Goal: Find specific page/section: Find specific page/section

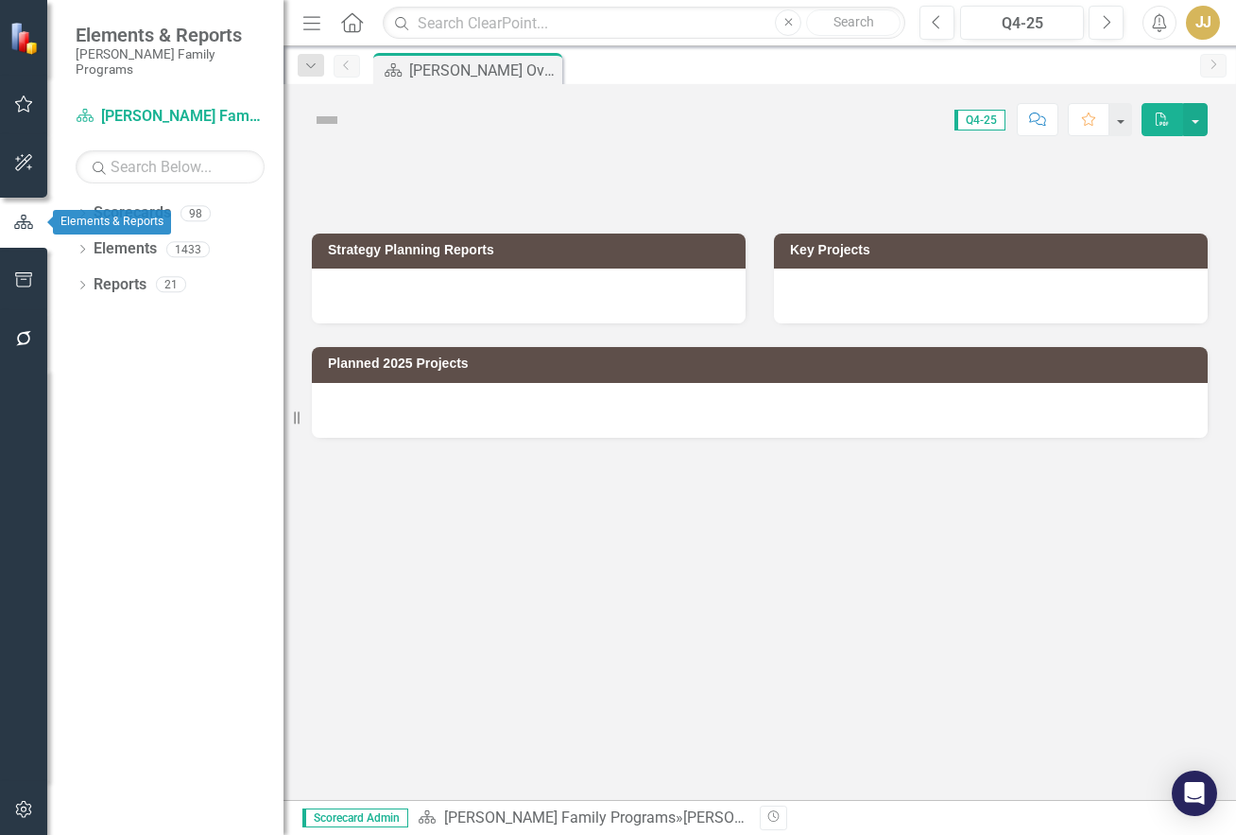
drag, startPoint x: 88, startPoint y: 198, endPoint x: 87, endPoint y: 219, distance: 21.8
click at [88, 210] on icon "Dropdown" at bounding box center [82, 215] width 13 height 10
click at [93, 244] on icon at bounding box center [93, 248] width 5 height 9
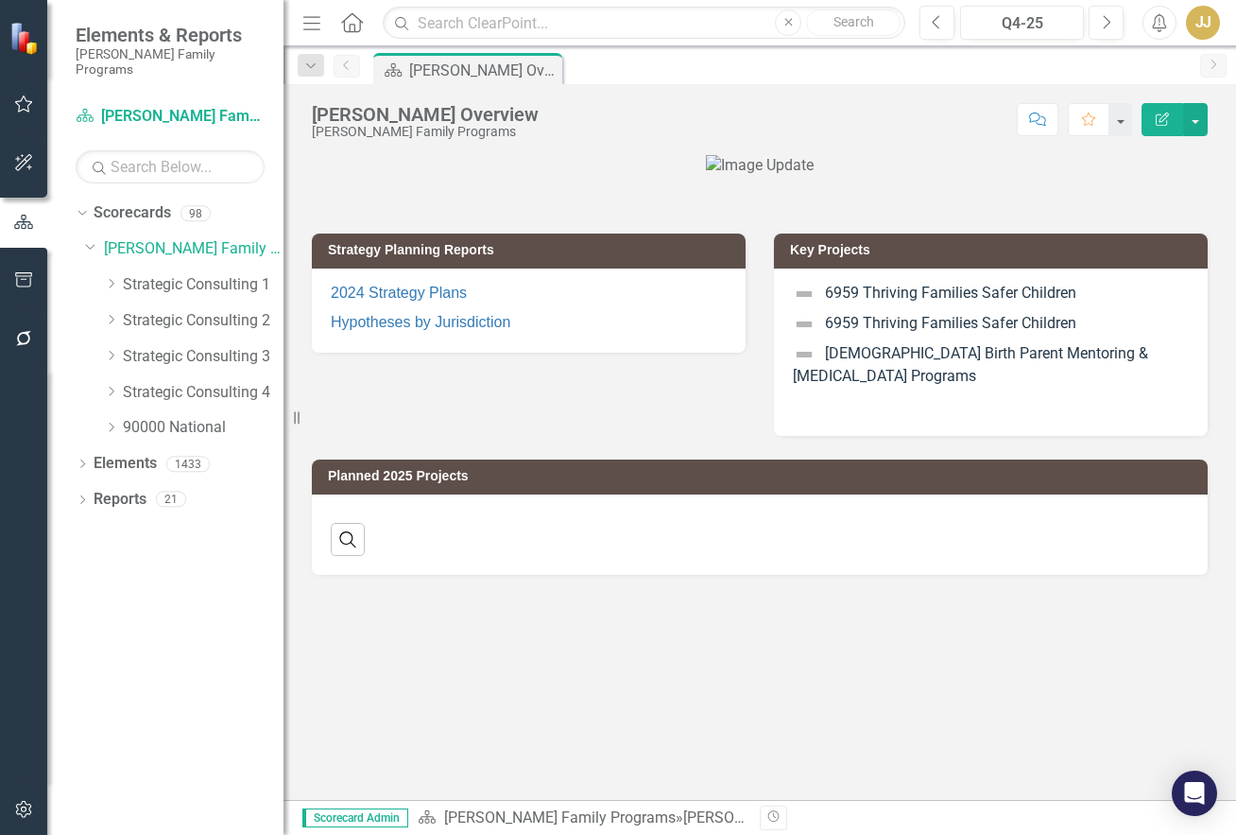
click at [115, 278] on icon "Dropdown" at bounding box center [111, 283] width 14 height 11
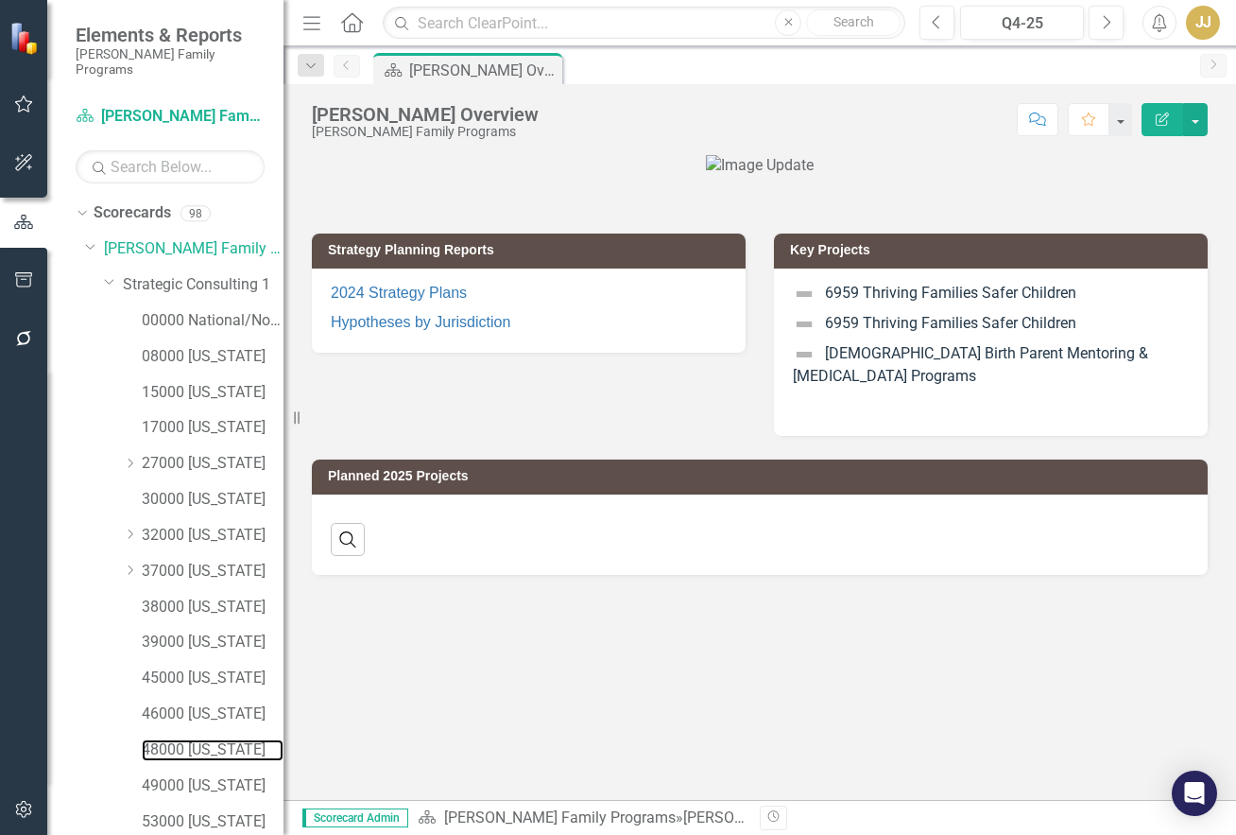
click at [178, 739] on link "48000 [US_STATE]" at bounding box center [213, 750] width 142 height 22
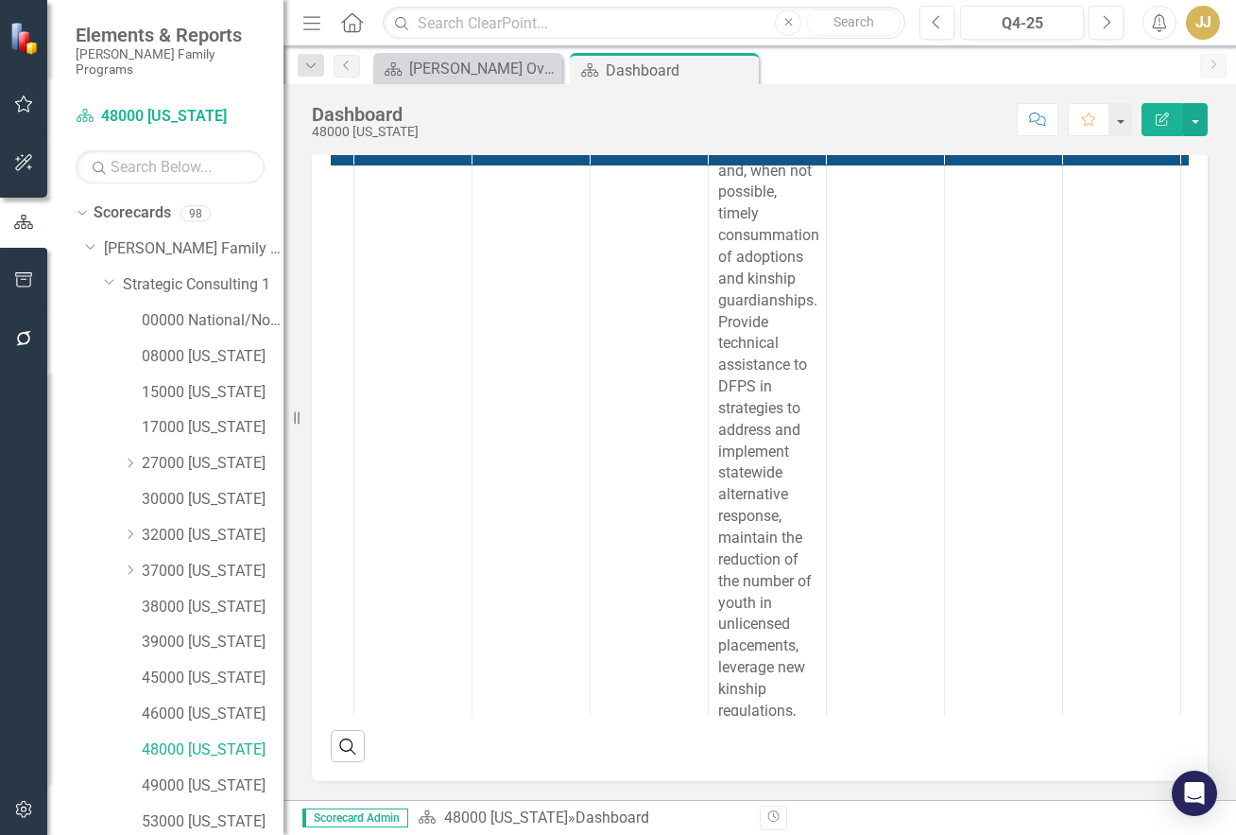
scroll to position [0, 96]
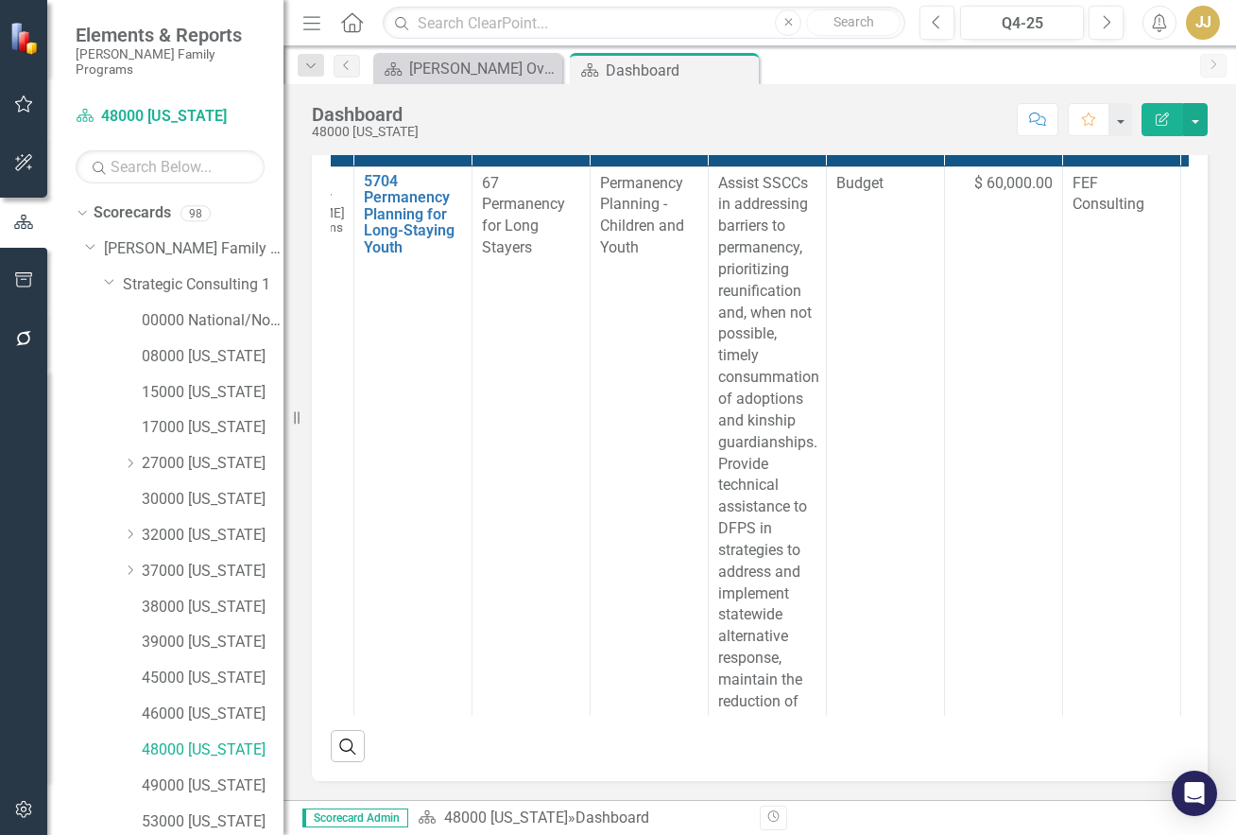
click at [678, 513] on td "Permanency Planning - Children and Youth" at bounding box center [649, 834] width 118 height 1337
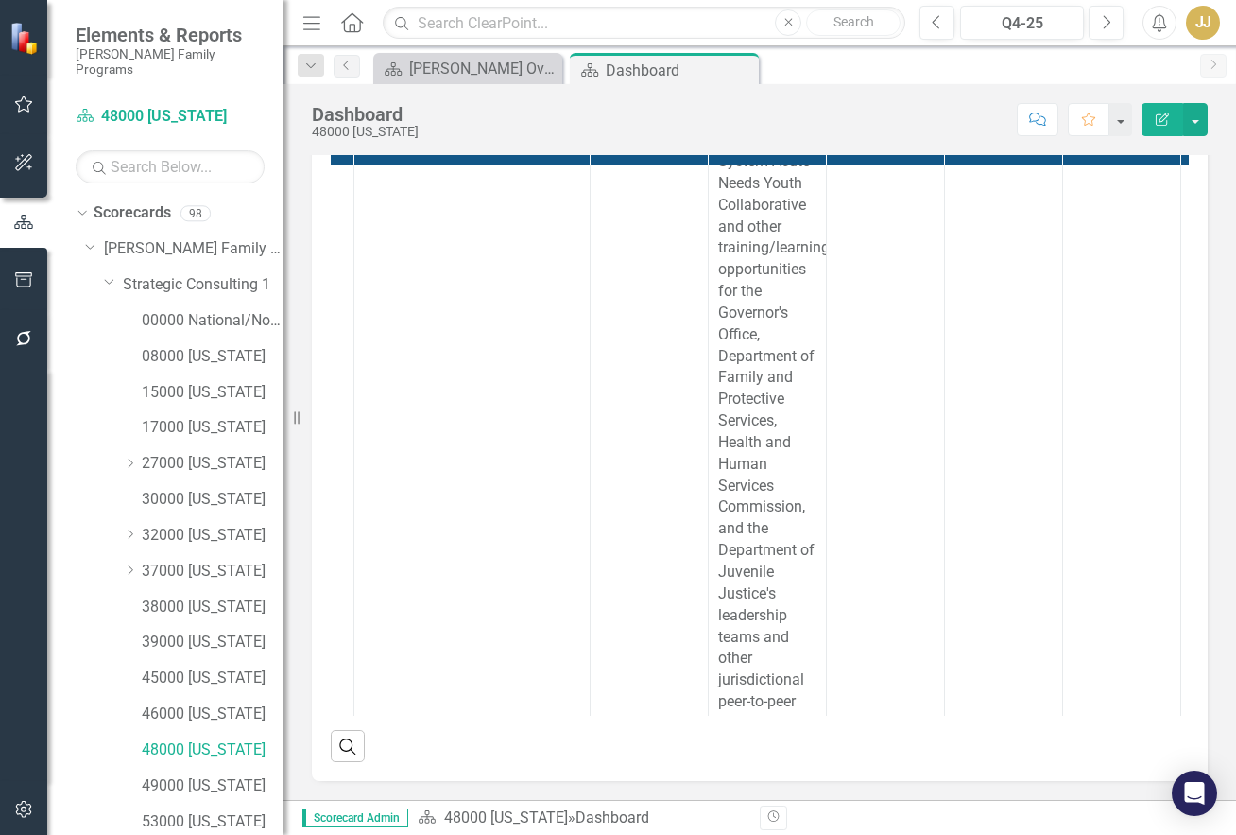
scroll to position [6848, 96]
